Goal: Task Accomplishment & Management: Manage account settings

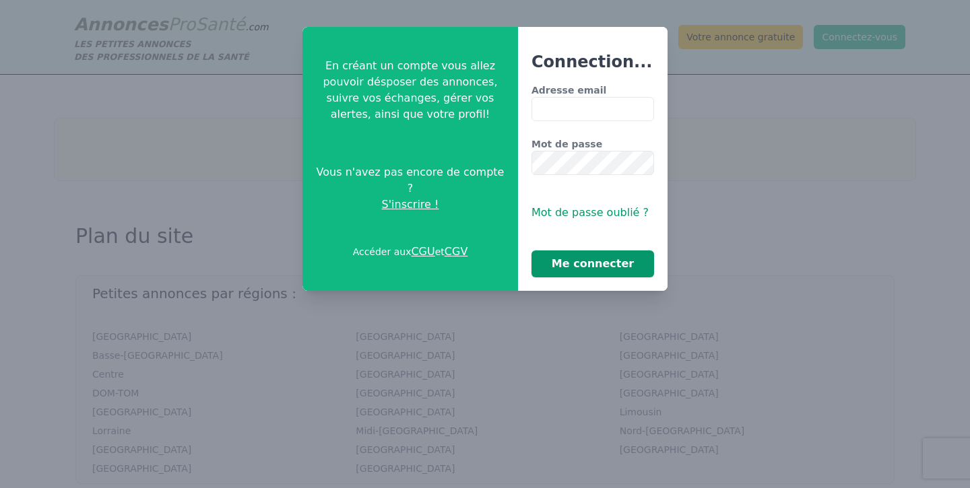
type input "**********"
click at [591, 258] on button "Me connecter" at bounding box center [592, 264] width 123 height 27
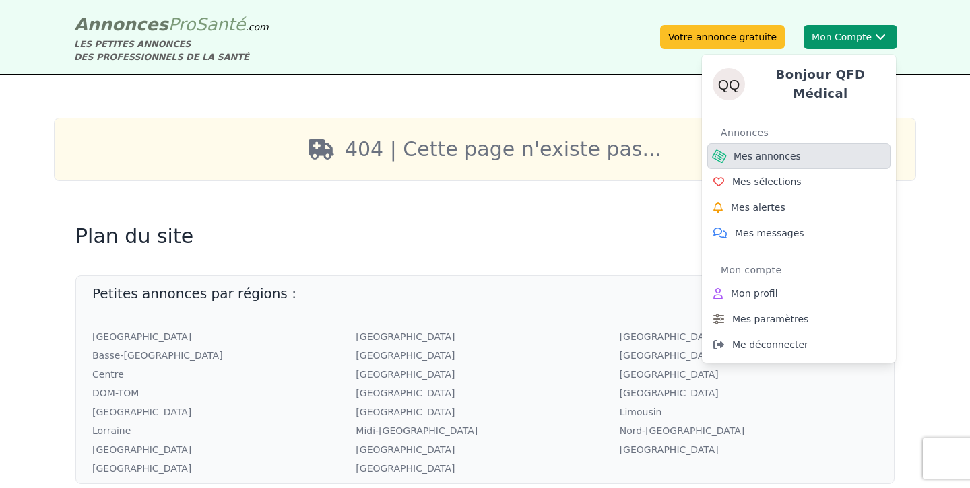
click at [772, 152] on span "Mes annonces" at bounding box center [766, 155] width 67 height 13
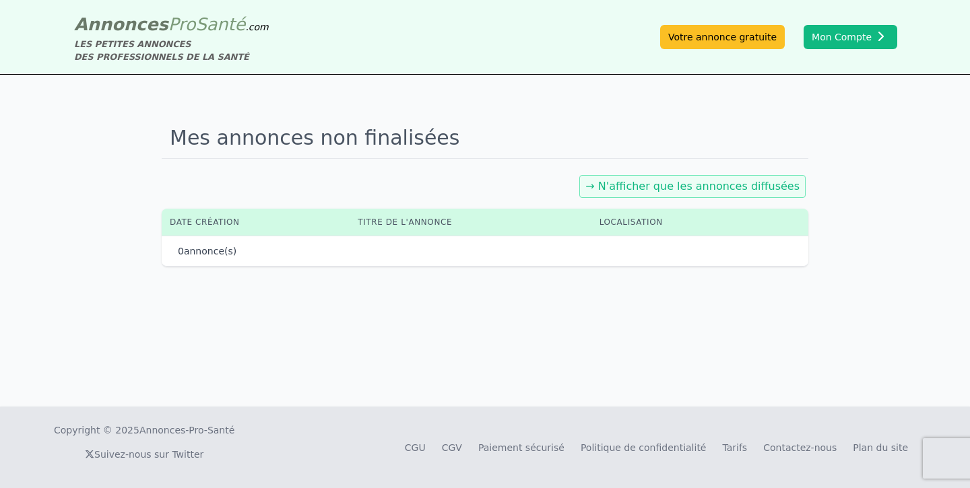
click at [633, 179] on div "→ N'afficher que les annonces diffusées" at bounding box center [692, 186] width 226 height 23
click at [636, 190] on link "→ N'afficher que les annonces diffusées" at bounding box center [692, 186] width 214 height 13
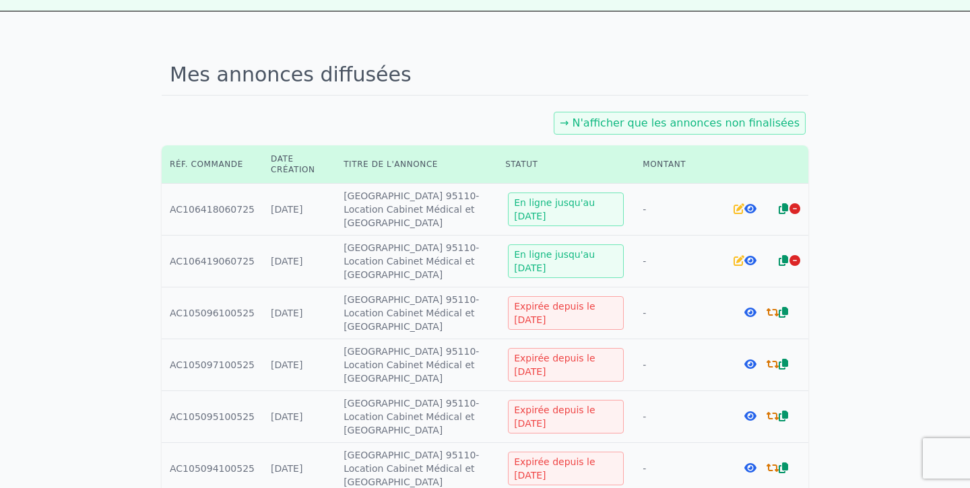
scroll to position [24, 0]
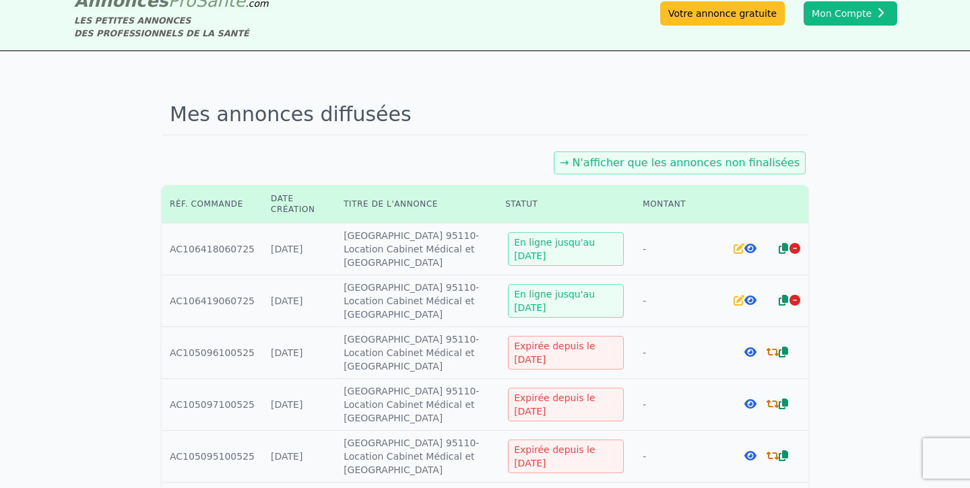
click at [747, 249] on icon at bounding box center [750, 248] width 12 height 11
